Goal: Information Seeking & Learning: Learn about a topic

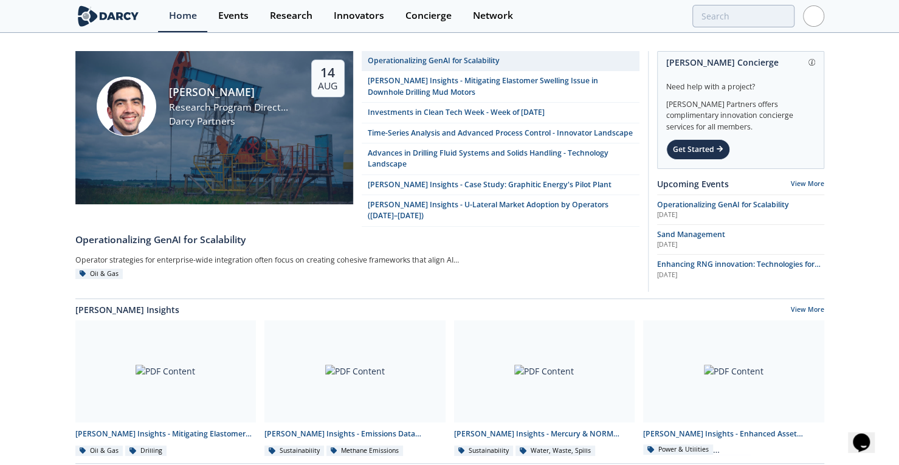
drag, startPoint x: 230, startPoint y: 15, endPoint x: 303, endPoint y: 32, distance: 75.1
click at [230, 15] on div "Events" at bounding box center [233, 16] width 30 height 10
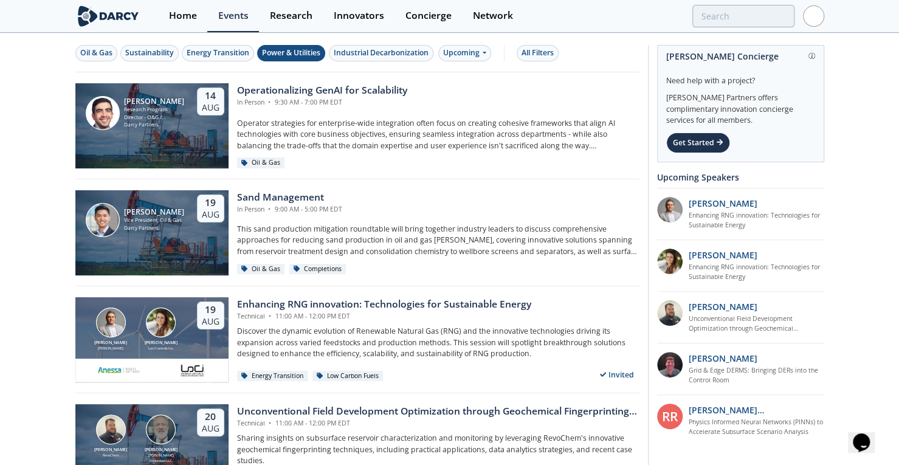
click at [304, 54] on div "Power & Utilities" at bounding box center [291, 52] width 58 height 11
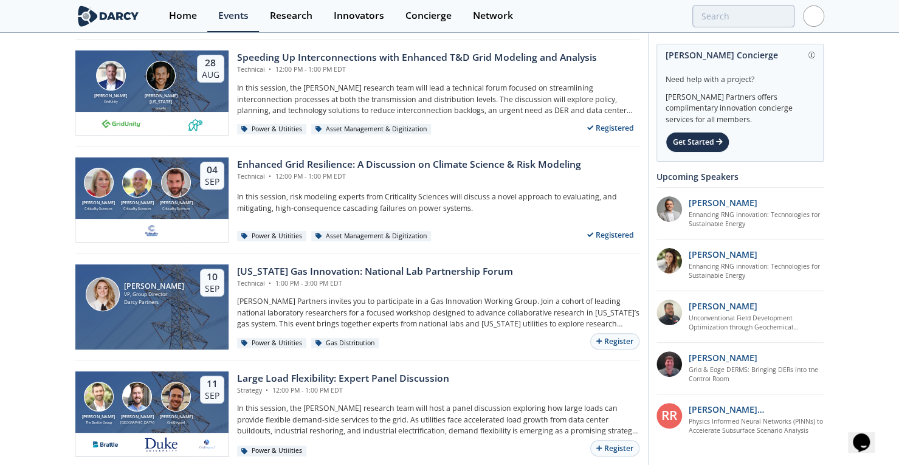
scroll to position [136, 0]
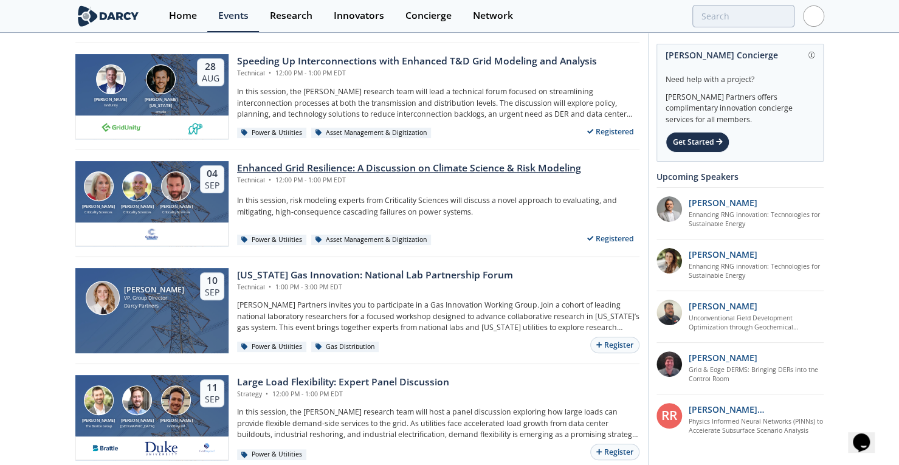
click at [387, 164] on div "Enhanced Grid Resilience: A Discussion on Climate Science & Risk Modeling" at bounding box center [409, 168] width 344 height 15
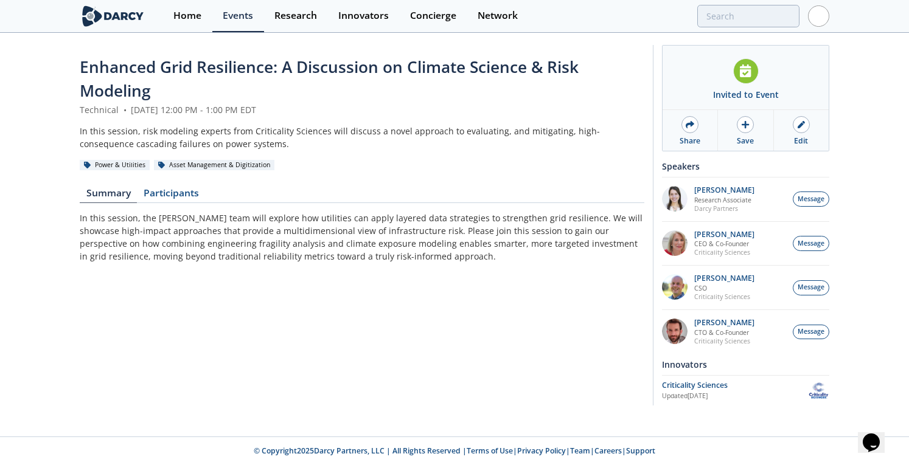
click at [301, 68] on span "Enhanced Grid Resilience: A Discussion on Climate Science & Risk Modeling" at bounding box center [329, 79] width 499 height 46
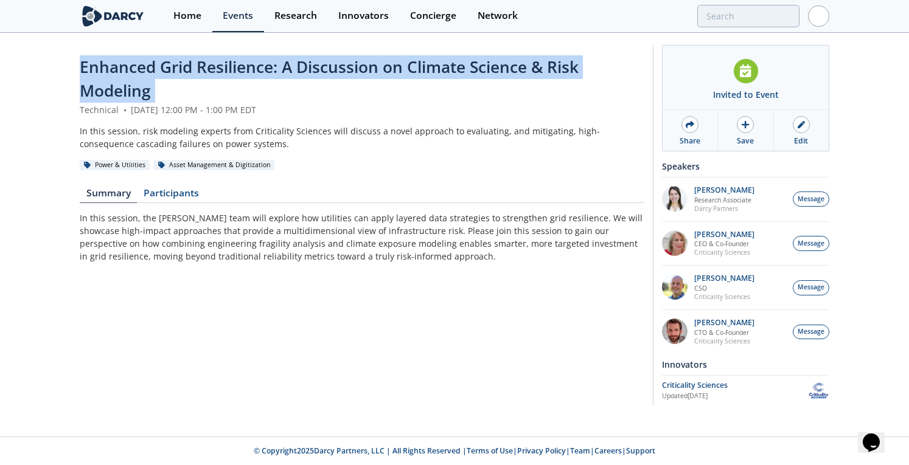
click at [301, 68] on span "Enhanced Grid Resilience: A Discussion on Climate Science & Risk Modeling" at bounding box center [329, 79] width 499 height 46
copy header "Enhanced Grid Resilience: A Discussion on Climate Science & Risk Modeling"
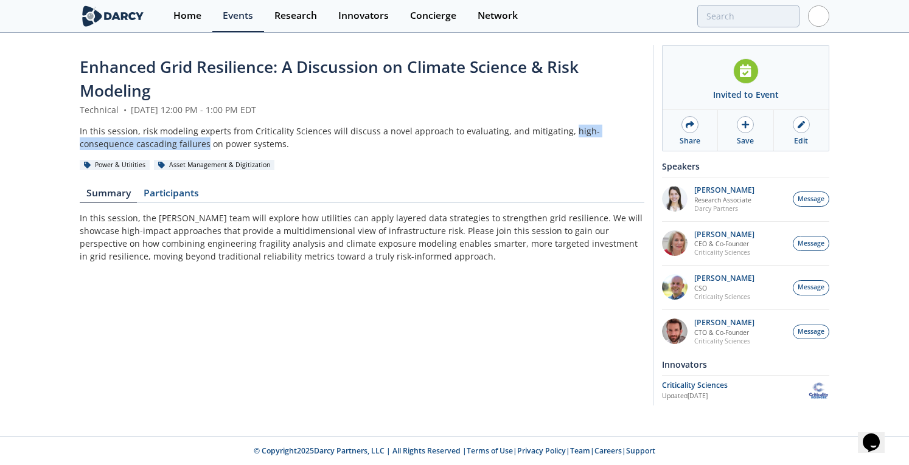
drag, startPoint x: 557, startPoint y: 130, endPoint x: 150, endPoint y: 145, distance: 407.8
click at [150, 145] on div "In this session, risk modeling experts from Criticality Sciences will discuss a…" at bounding box center [362, 138] width 564 height 26
copy div "high-consequence cascading failures"
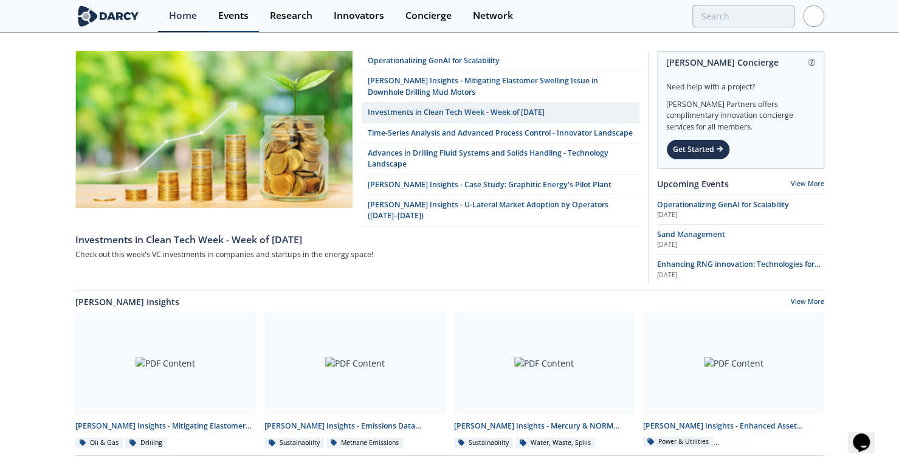
click at [232, 19] on div "Events" at bounding box center [233, 16] width 30 height 10
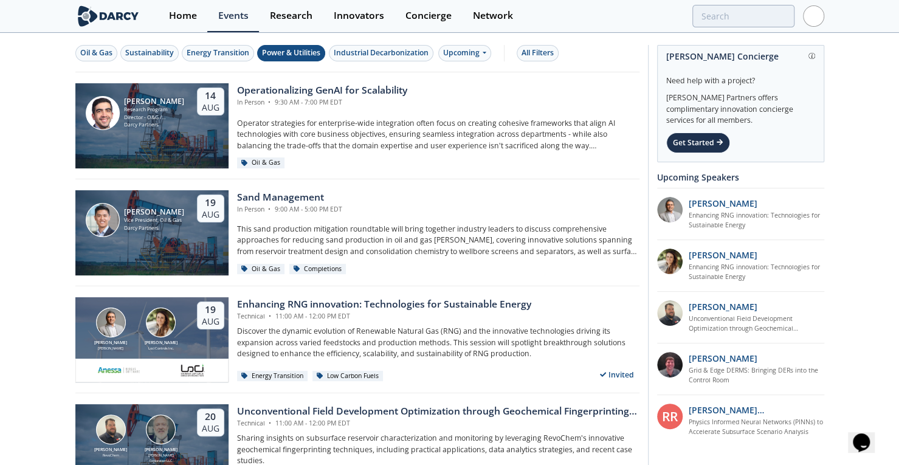
click at [293, 57] on div "Power & Utilities" at bounding box center [291, 52] width 58 height 11
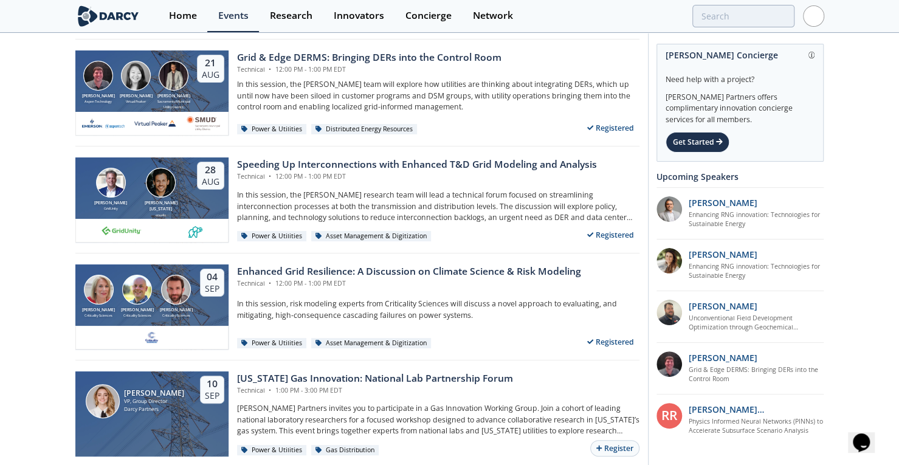
scroll to position [23, 0]
